Goal: Information Seeking & Learning: Check status

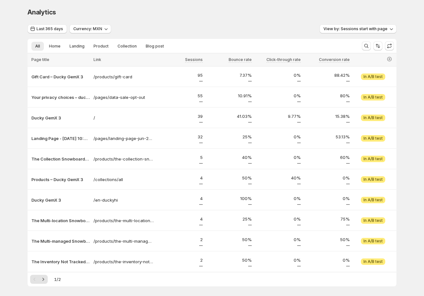
click at [147, 14] on div "Analytics" at bounding box center [212, 12] width 369 height 9
click at [269, 25] on div "Last 365 days Currency: MXN View by: Sessions start with page" at bounding box center [212, 28] width 369 height 9
click at [175, 24] on div "Last 365 days Currency: MXN View by: Sessions start with page" at bounding box center [212, 28] width 369 height 9
click at [134, 14] on div "Analytics" at bounding box center [212, 12] width 369 height 9
click at [54, 30] on span "Last 365 days" at bounding box center [50, 28] width 27 height 5
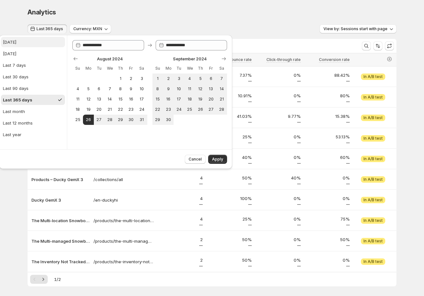
click at [28, 44] on button "[DATE]" at bounding box center [33, 42] width 64 height 10
type input "**********"
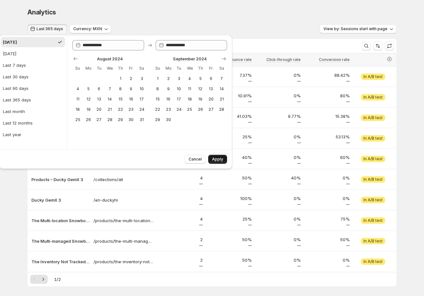
drag, startPoint x: 220, startPoint y: 159, endPoint x: 229, endPoint y: 134, distance: 26.9
click at [220, 159] on span "Apply" at bounding box center [217, 158] width 11 height 5
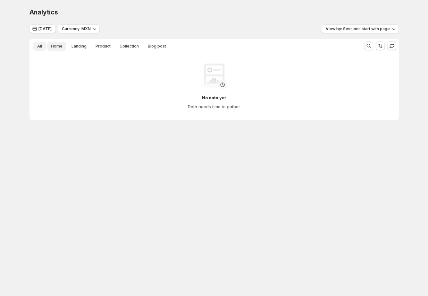
click at [53, 46] on span "Home" at bounding box center [57, 46] width 12 height 5
drag, startPoint x: 77, startPoint y: 44, endPoint x: 112, endPoint y: 46, distance: 34.7
click at [77, 44] on span "Landing" at bounding box center [78, 46] width 15 height 5
click at [124, 46] on span "Collection" at bounding box center [129, 46] width 19 height 5
drag, startPoint x: 159, startPoint y: 47, endPoint x: 131, endPoint y: 44, distance: 28.1
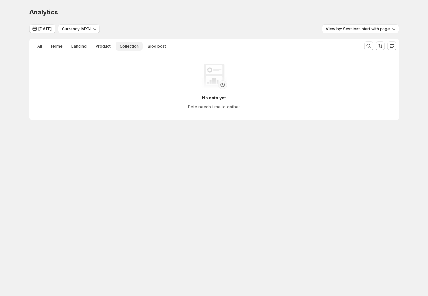
click at [159, 47] on span "Blog post" at bounding box center [157, 46] width 18 height 5
click at [61, 45] on span "Home" at bounding box center [57, 46] width 12 height 5
drag, startPoint x: 40, startPoint y: 41, endPoint x: 48, endPoint y: 40, distance: 8.3
click at [45, 40] on div "All Home Landing Product Collection Blog post More views All Home Landing Produ…" at bounding box center [194, 46] width 330 height 14
click at [101, 93] on div "No data yet Data needs time to gather" at bounding box center [214, 86] width 349 height 46
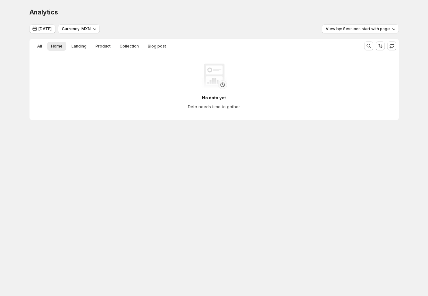
click at [192, 20] on div "Analytics. This page is ready Analytics" at bounding box center [213, 12] width 369 height 24
click at [153, 25] on div "[DATE] Currency: MXN View by: Sessions start with page" at bounding box center [213, 28] width 369 height 9
click at [53, 165] on body "Analytics. This page is ready Analytics [DATE] Currency: MXN View by: Sessions …" at bounding box center [214, 148] width 428 height 296
click at [82, 168] on body "Analytics. This page is ready Analytics [DATE] Currency: MXN View by: Sessions …" at bounding box center [214, 148] width 428 height 296
click at [100, 173] on body "Analytics. This page is ready Analytics [DATE] Currency: MXN View by: Sessions …" at bounding box center [214, 148] width 428 height 296
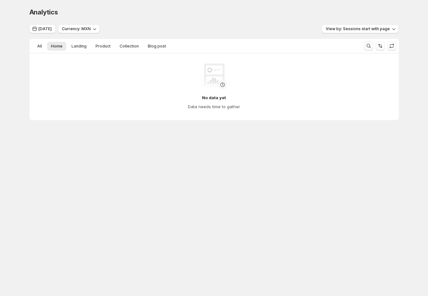
drag, startPoint x: 89, startPoint y: 110, endPoint x: 6, endPoint y: 106, distance: 83.1
click at [88, 110] on div "No data yet Data needs time to gather" at bounding box center [214, 86] width 359 height 56
click at [103, 108] on div "No data yet Data needs time to gather" at bounding box center [214, 86] width 349 height 46
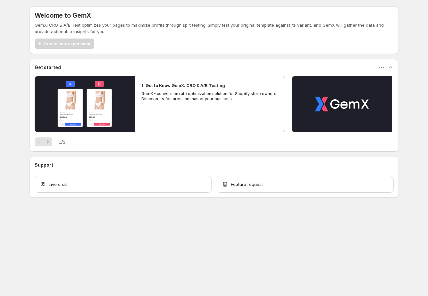
click at [15, 87] on div "Welcome to GemX GemX: CRO & A/B Test optimizes your pages to maximize profits t…" at bounding box center [214, 116] width 428 height 232
